Goal: Task Accomplishment & Management: Manage account settings

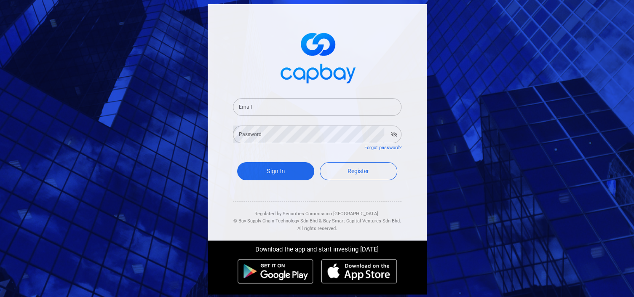
click at [261, 105] on input "Email" at bounding box center [317, 107] width 168 height 18
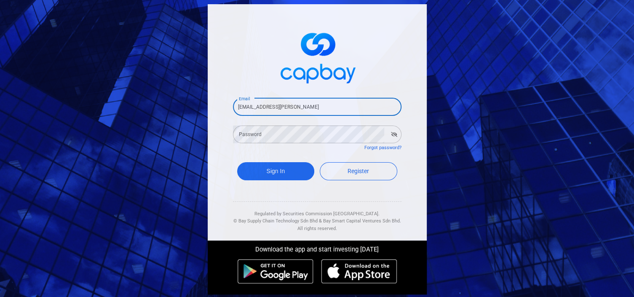
type input "geokkim.lee@gmail.con"
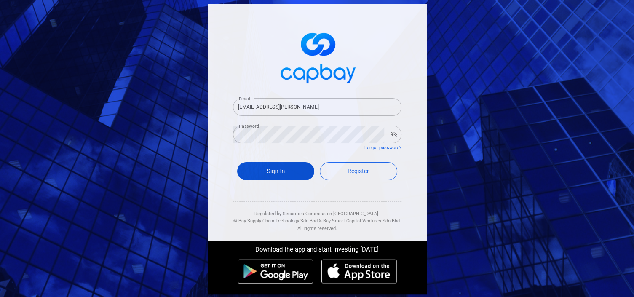
click at [263, 171] on button "Sign In" at bounding box center [275, 171] width 77 height 18
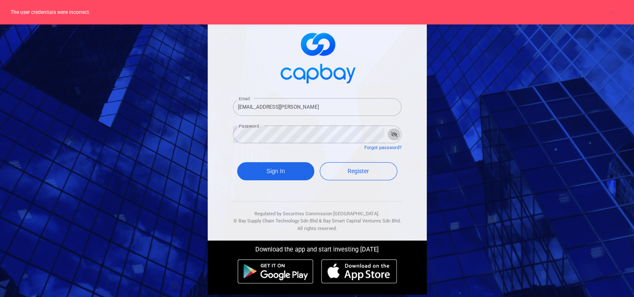
click at [391, 135] on icon "button" at bounding box center [394, 134] width 6 height 5
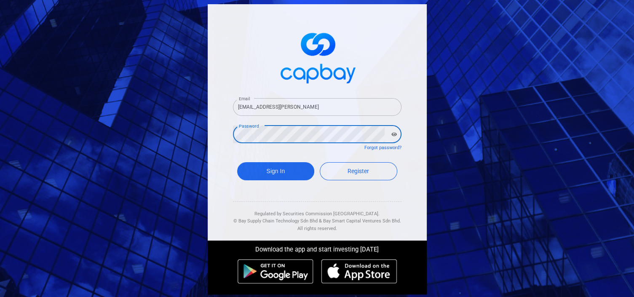
click at [196, 131] on div "Email geokkim.lee@gmail.con Email Password Password Forgot password? Sign In Re…" at bounding box center [317, 148] width 634 height 297
click at [288, 173] on button "Sign In" at bounding box center [275, 171] width 77 height 18
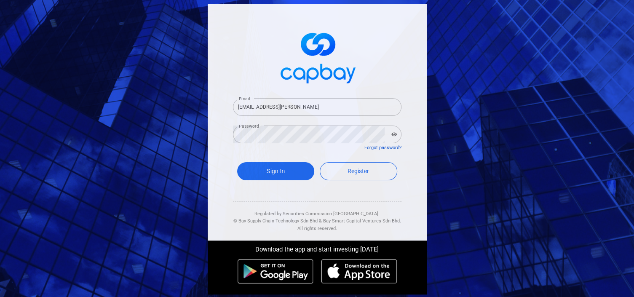
click at [378, 145] on link "Forgot password?" at bounding box center [382, 147] width 37 height 5
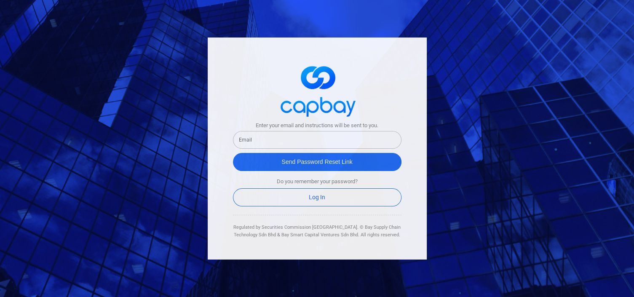
click at [268, 138] on input "text" at bounding box center [317, 140] width 168 height 18
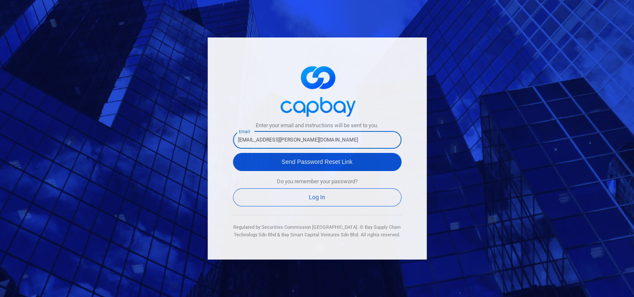
type input "geokkim.lee@gmail.com"
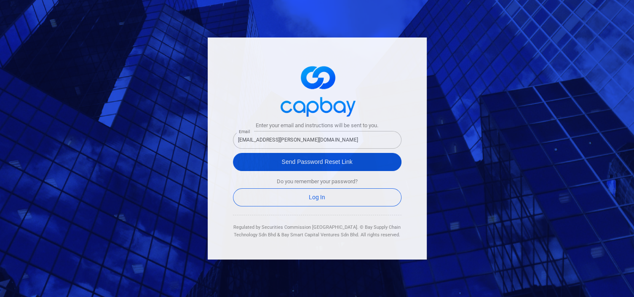
click at [312, 166] on button "Send Password Reset Link" at bounding box center [317, 162] width 168 height 18
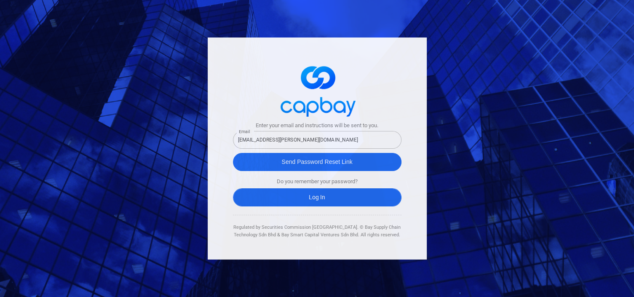
click at [323, 198] on link "Log In" at bounding box center [317, 197] width 168 height 18
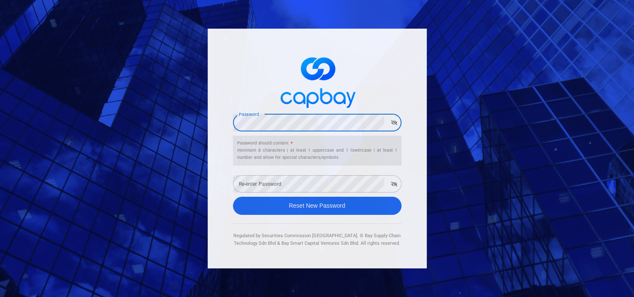
click at [392, 126] on button "button" at bounding box center [393, 123] width 13 height 12
click at [203, 124] on div "Password Password Password should contain: * minimum 8 characters | at least 1 …" at bounding box center [316, 148] width 227 height 248
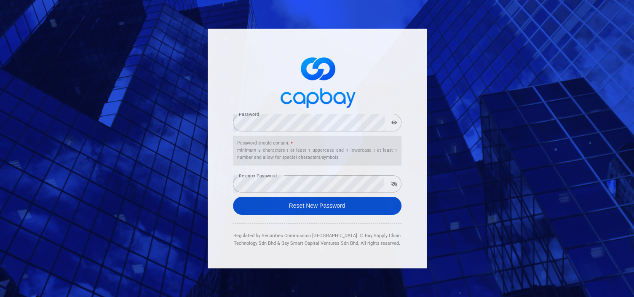
click at [316, 205] on button "Reset New Password" at bounding box center [317, 206] width 168 height 18
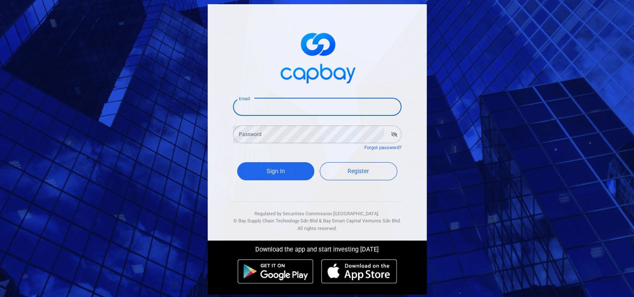
click at [277, 101] on input "Email" at bounding box center [317, 107] width 168 height 18
type input "geokkim.lee@gmail.com"
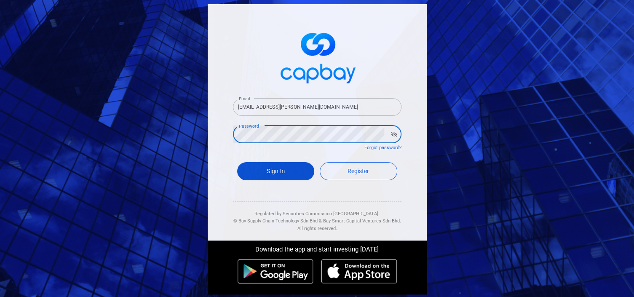
click at [268, 171] on button "Sign In" at bounding box center [275, 171] width 77 height 18
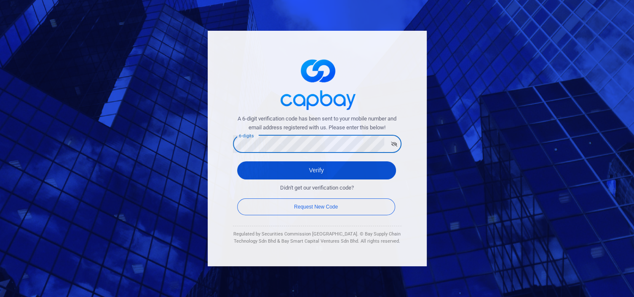
click at [316, 168] on button "Verify" at bounding box center [316, 170] width 159 height 18
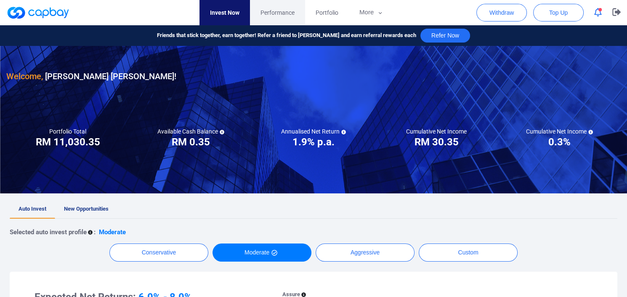
click at [272, 10] on span "Performance" at bounding box center [278, 12] width 34 height 9
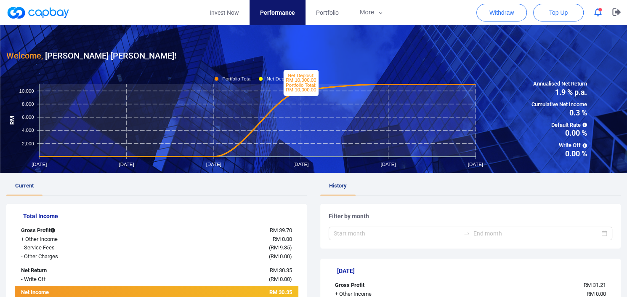
click at [263, 117] on rect at bounding box center [257, 120] width 437 height 72
click at [267, 115] on icon at bounding box center [257, 120] width 437 height 72
click at [332, 11] on span "Portfolio" at bounding box center [327, 12] width 23 height 9
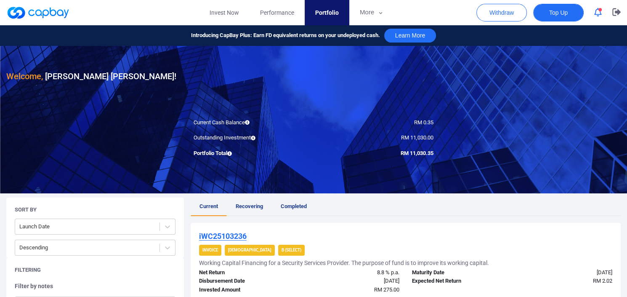
click at [548, 12] on button "Top Up" at bounding box center [559, 13] width 51 height 18
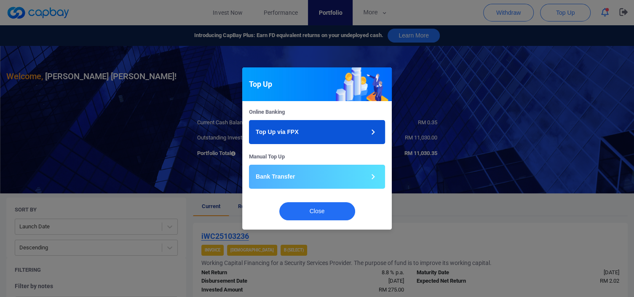
click at [307, 128] on button "Top Up via FPX" at bounding box center [317, 132] width 136 height 24
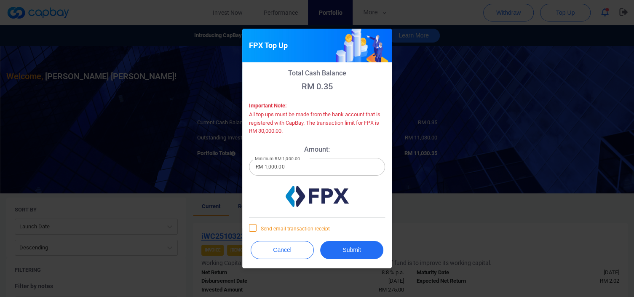
click at [254, 229] on icon at bounding box center [252, 227] width 7 height 7
click at [0, 0] on input "Send email transaction receipt" at bounding box center [0, 0] width 0 height 0
click at [351, 251] on button "Submit" at bounding box center [351, 250] width 63 height 18
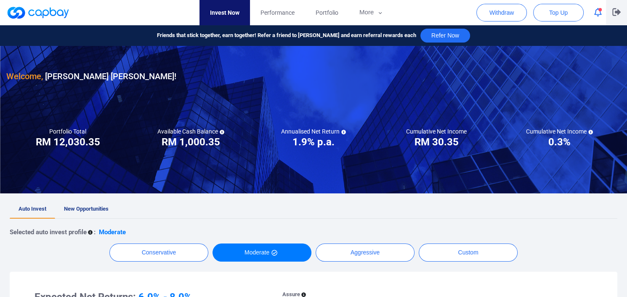
click at [616, 10] on icon "button" at bounding box center [617, 12] width 8 height 8
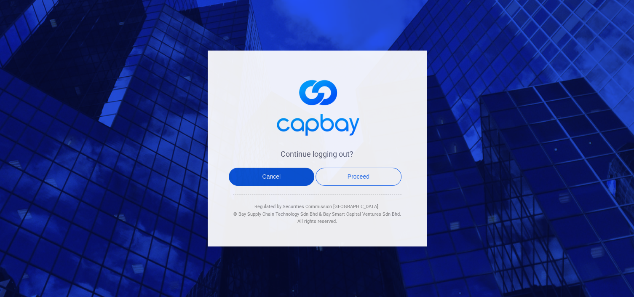
drag, startPoint x: 285, startPoint y: 176, endPoint x: 380, endPoint y: 205, distance: 99.5
click at [397, 212] on div "Continue logging out? Cancel Proceed Regulated by Securities Commission Malaysi…" at bounding box center [317, 149] width 219 height 196
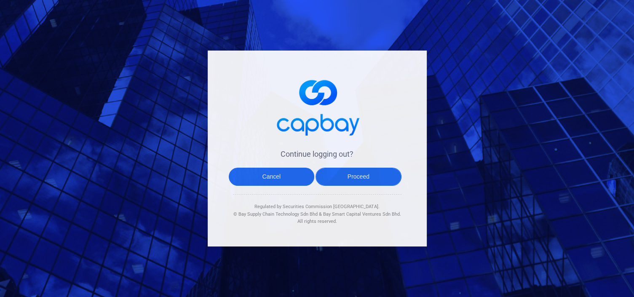
click at [371, 176] on button "Proceed" at bounding box center [358, 177] width 86 height 18
